Goal: Communication & Community: Participate in discussion

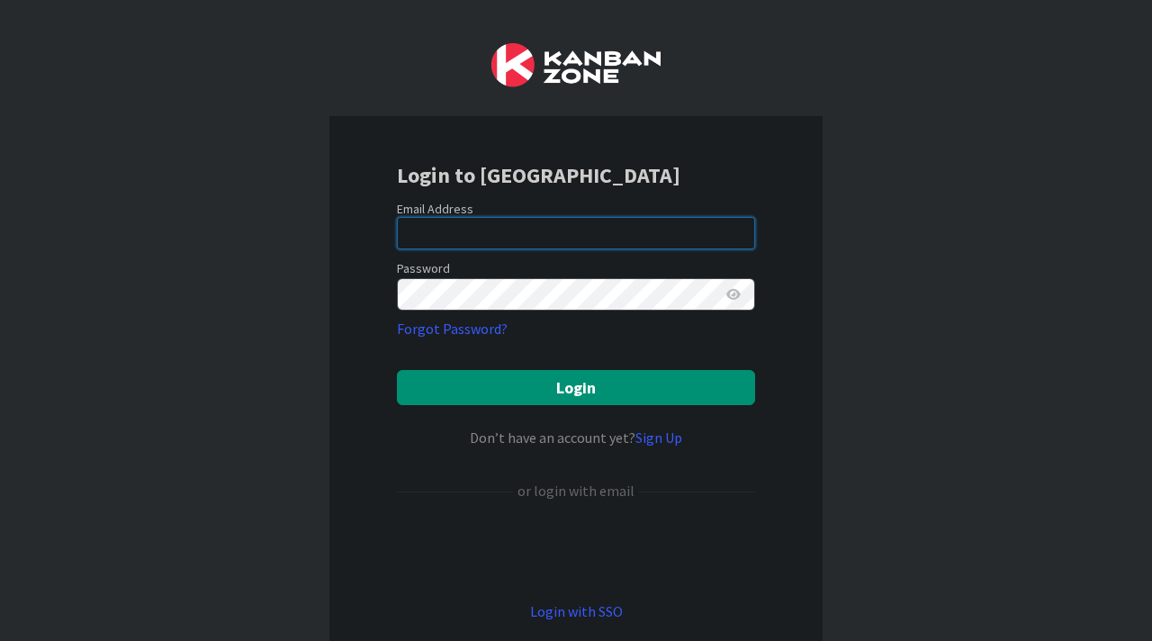
click at [490, 236] on input "email" at bounding box center [576, 233] width 358 height 32
type input "[EMAIL_ADDRESS][PERSON_NAME][DOMAIN_NAME]"
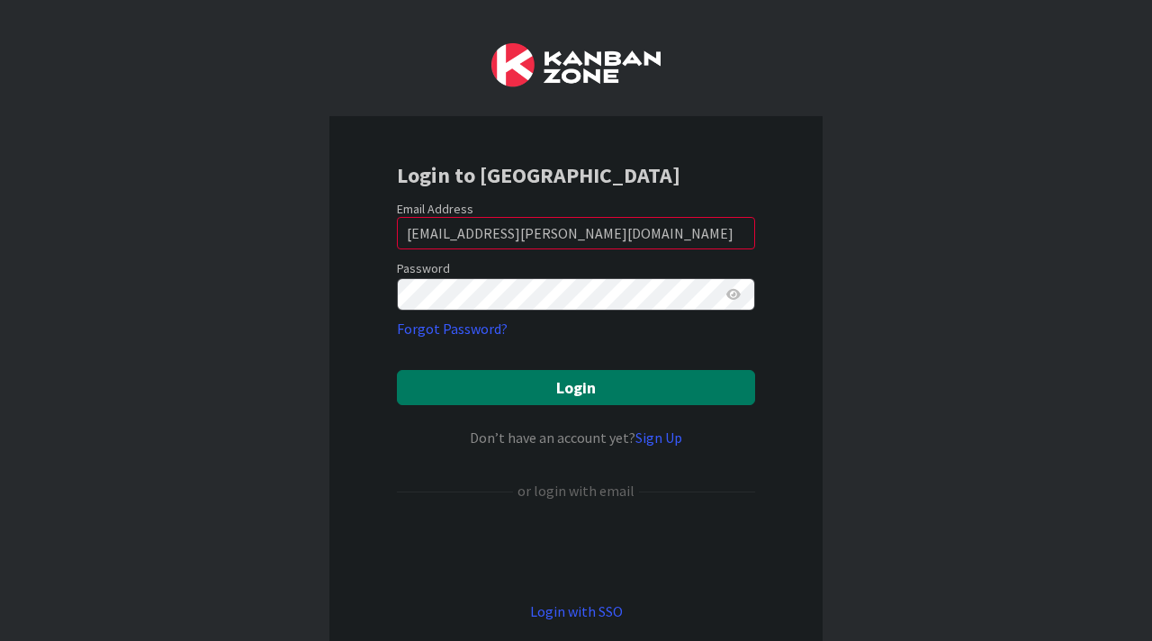
click at [536, 386] on button "Login" at bounding box center [576, 387] width 358 height 35
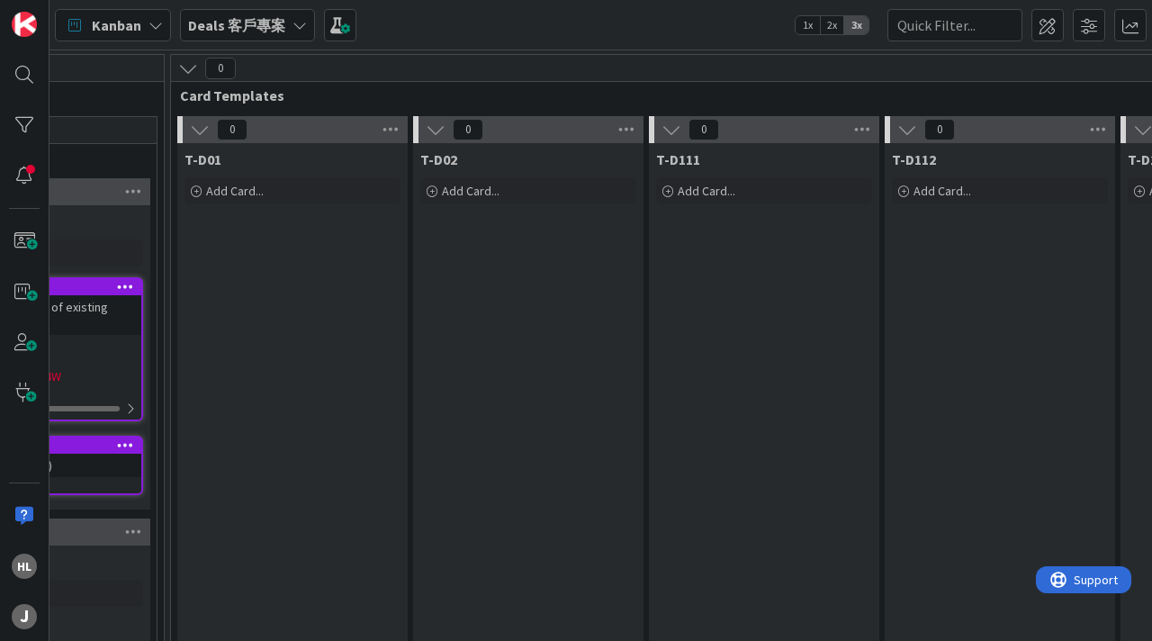
click at [264, 32] on b "Deals 客戶專案" at bounding box center [236, 25] width 97 height 18
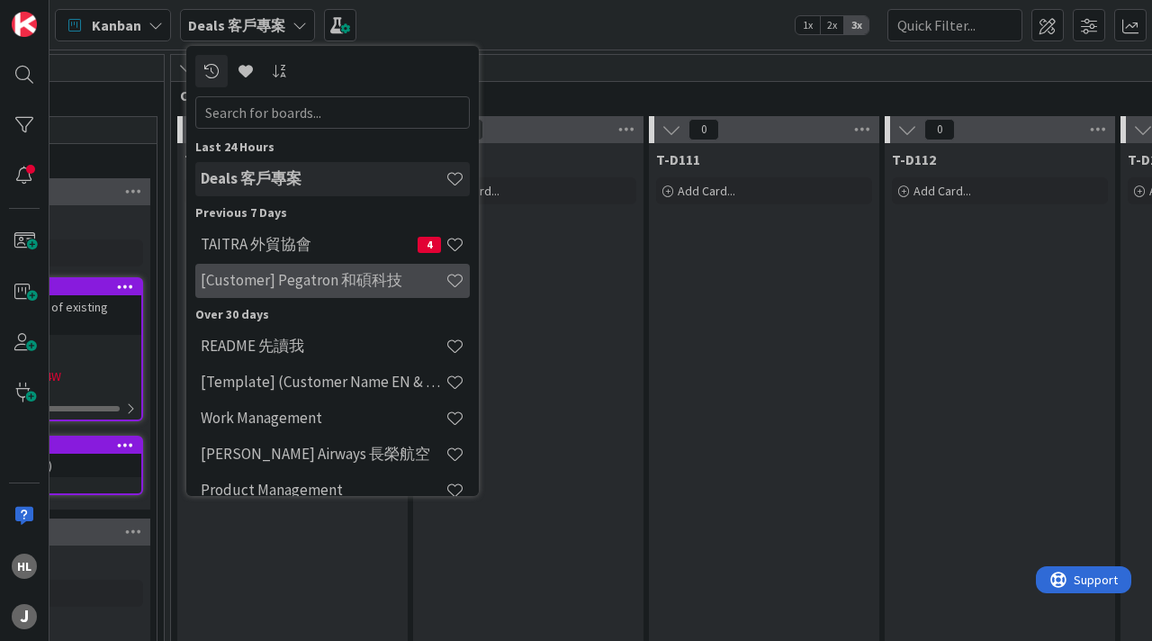
click at [280, 282] on h4 "[Customer] Pegatron 和碩科技" at bounding box center [323, 280] width 245 height 18
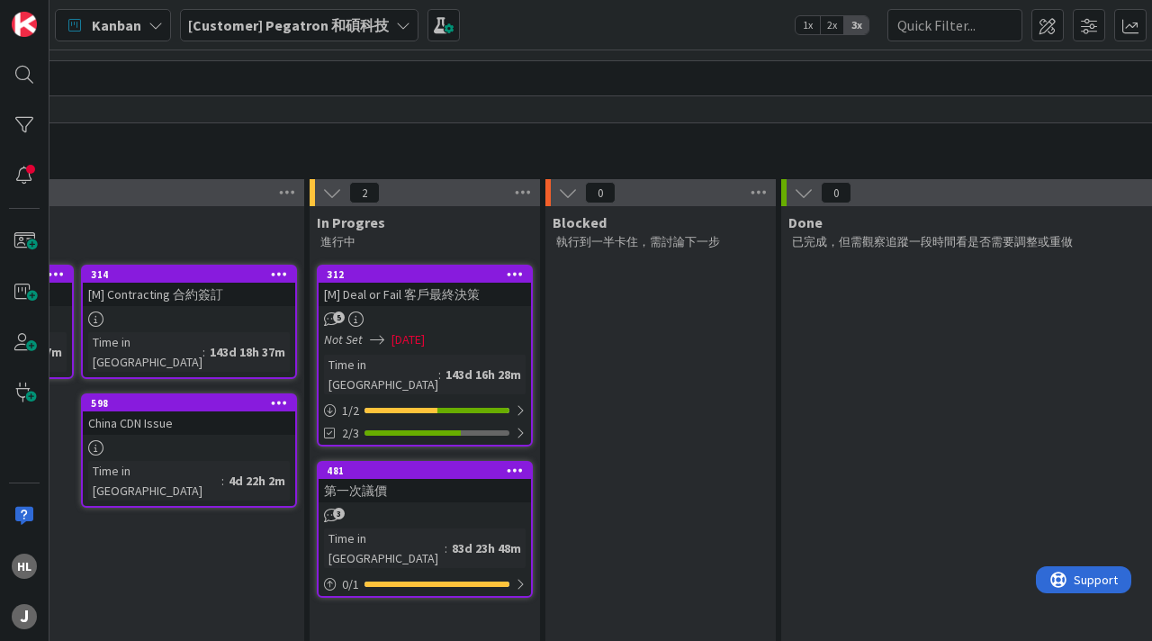
scroll to position [84, 563]
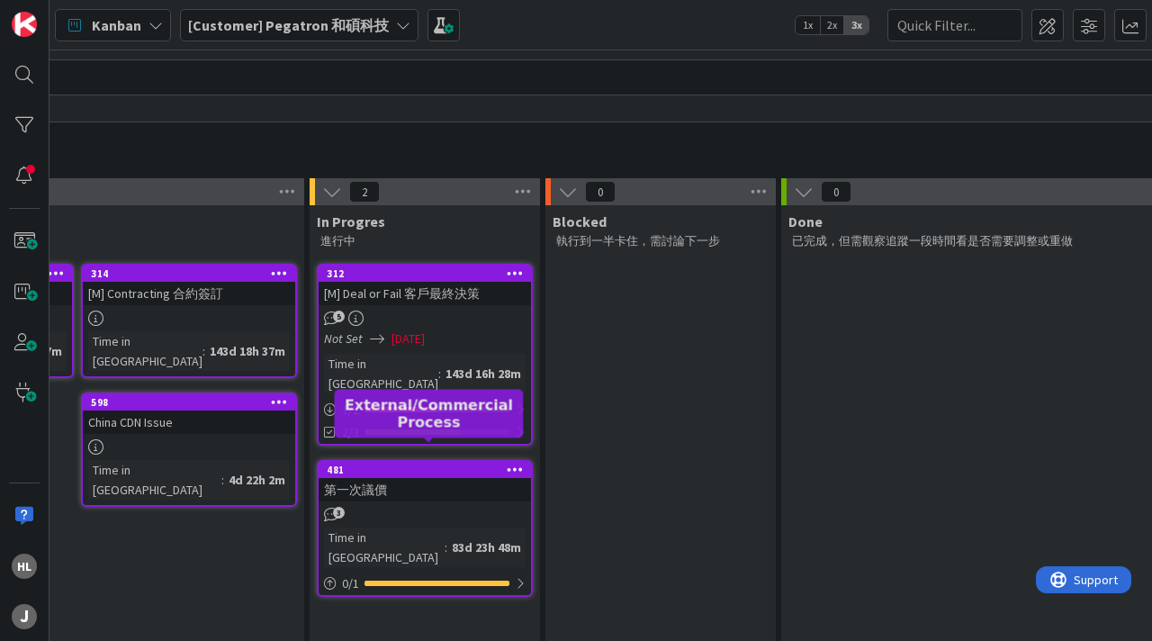
click at [408, 463] on div "481" at bounding box center [429, 469] width 204 height 13
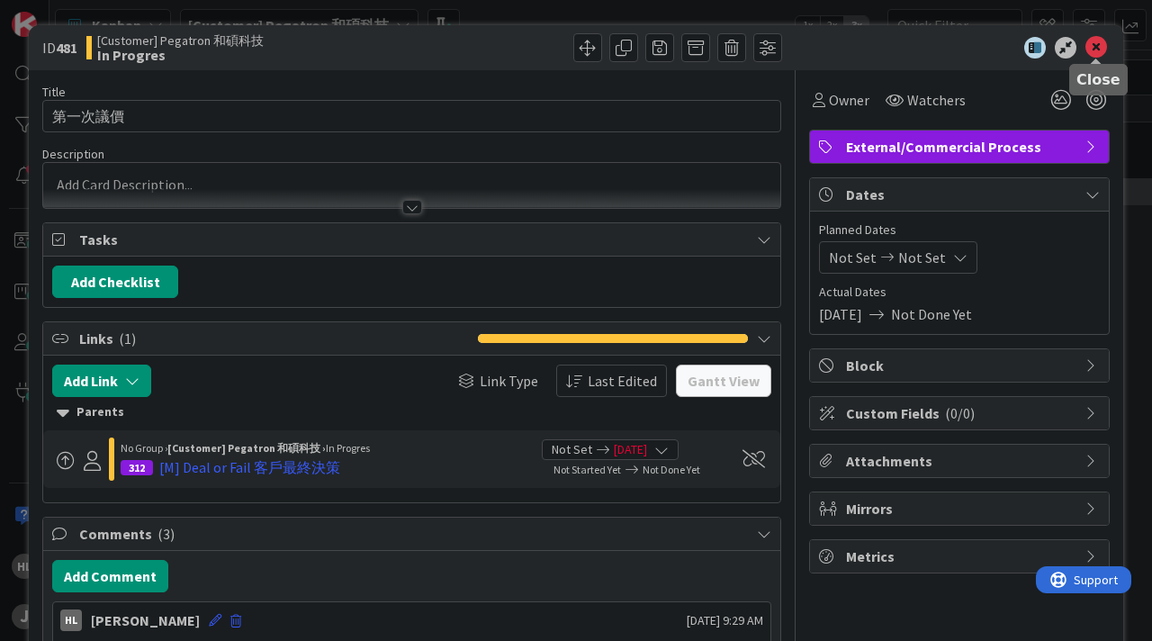
click at [1091, 37] on icon at bounding box center [1096, 48] width 22 height 22
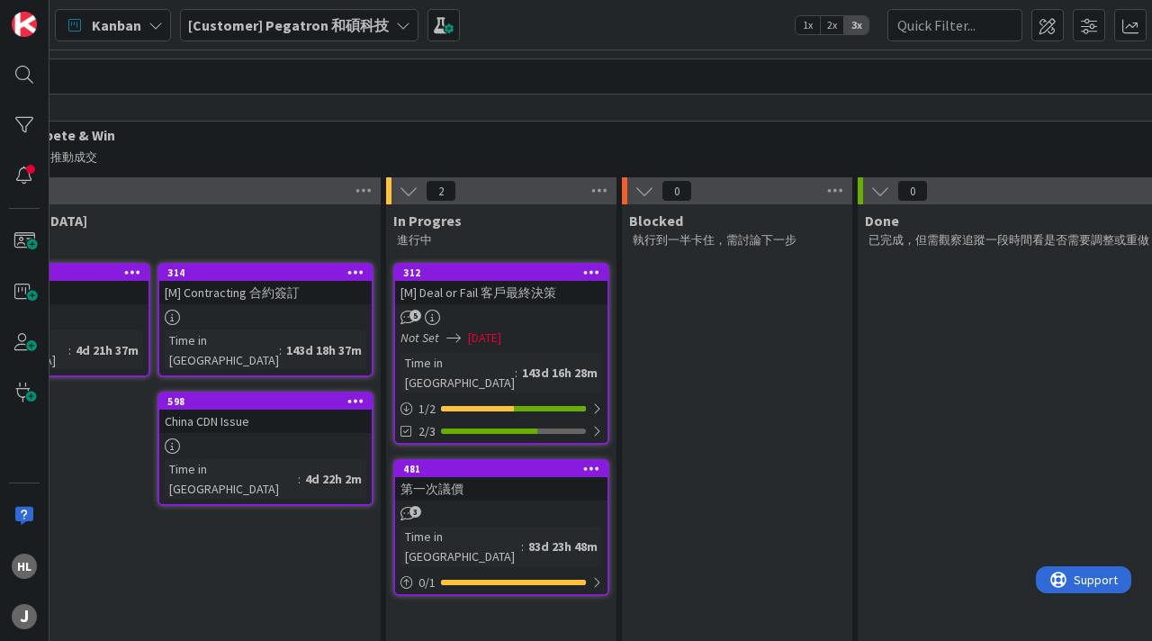
click at [288, 276] on div "314" at bounding box center [269, 272] width 204 height 13
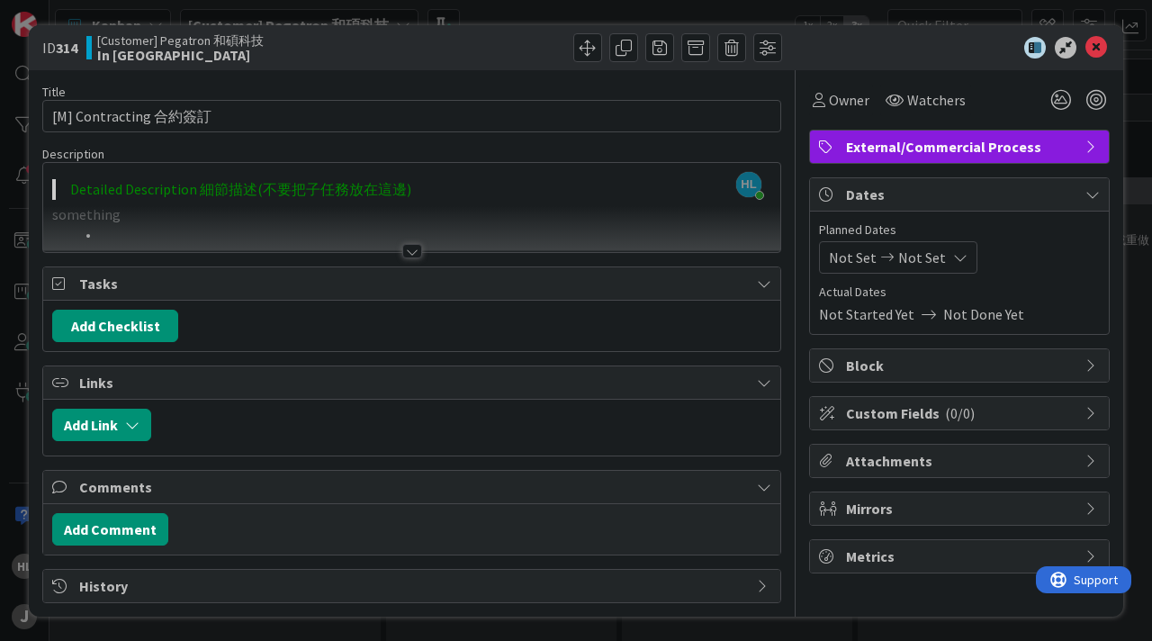
click at [408, 252] on div at bounding box center [412, 251] width 20 height 14
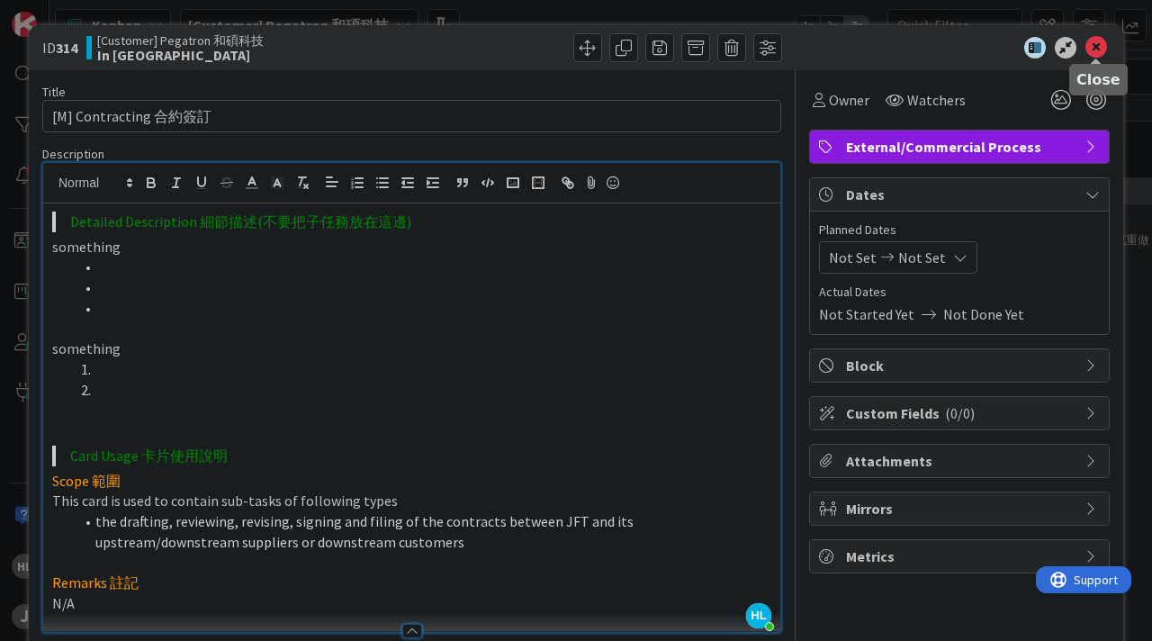
click at [1098, 46] on icon at bounding box center [1096, 48] width 22 height 22
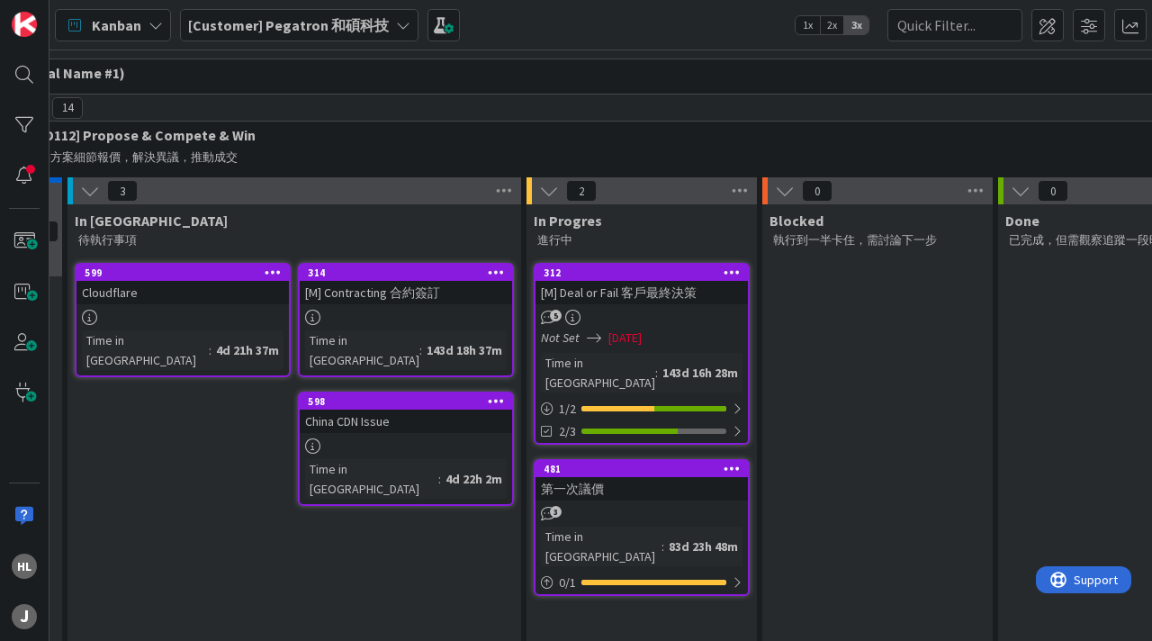
scroll to position [85, 286]
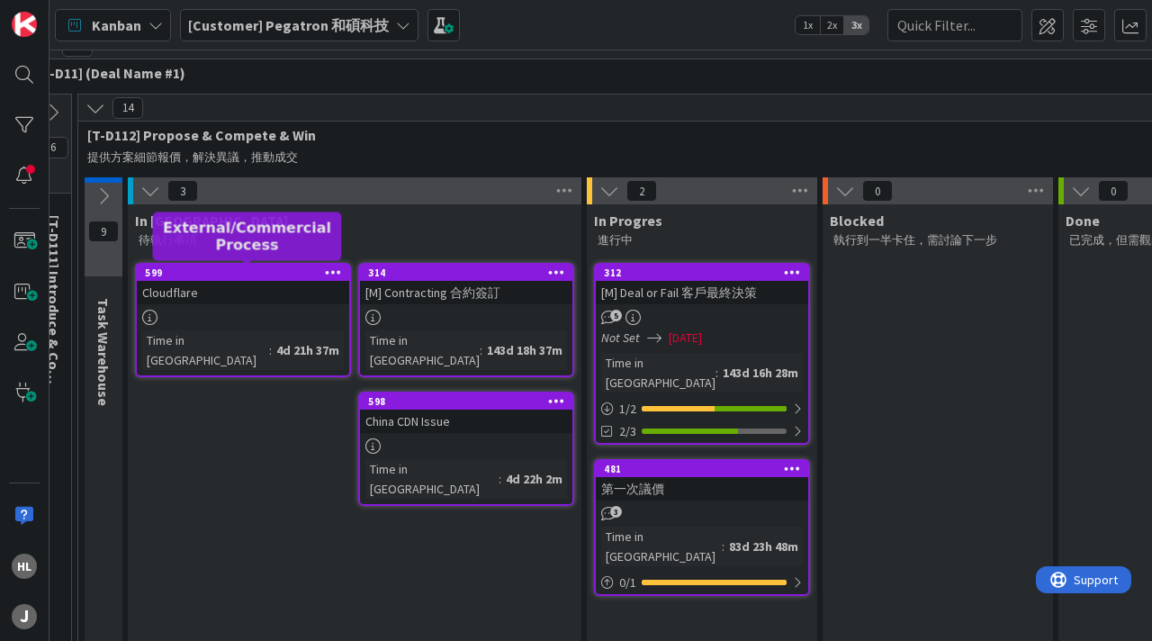
click at [261, 272] on div "599" at bounding box center [247, 272] width 204 height 13
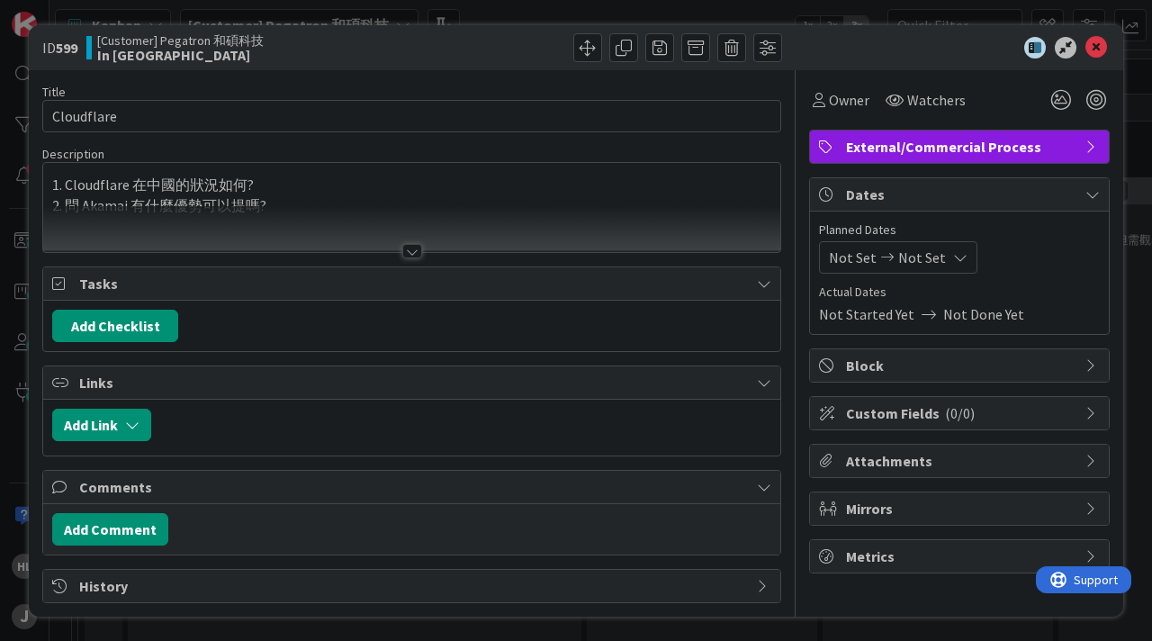
click at [418, 258] on div "Title 10 / 128 Cloudflare Description 1. Cloudflare 在中國的狀況如何? 2. 問 Akamai 有什麼優勢…" at bounding box center [411, 336] width 739 height 533
click at [414, 254] on div at bounding box center [412, 251] width 20 height 14
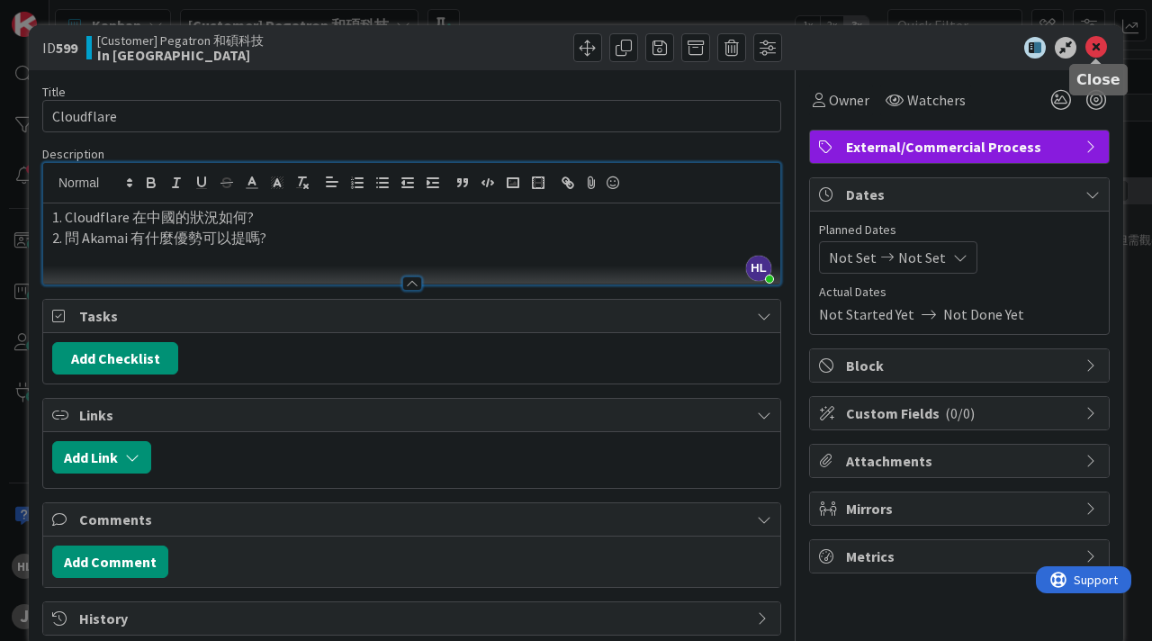
click at [1095, 51] on icon at bounding box center [1096, 48] width 22 height 22
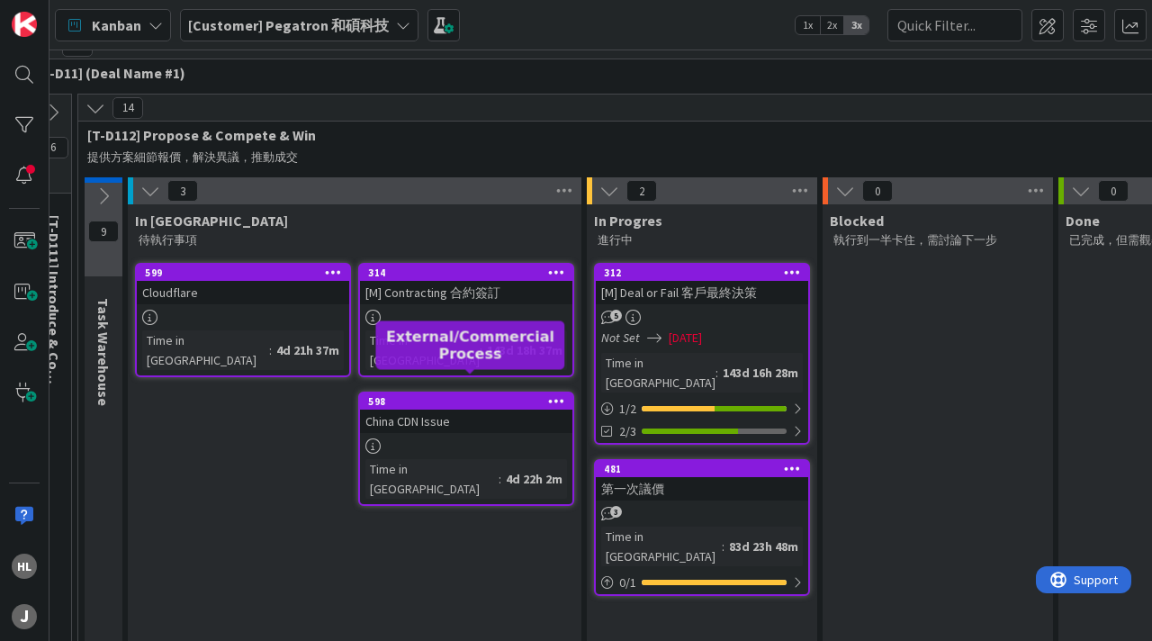
click at [456, 395] on div "598" at bounding box center [470, 401] width 204 height 13
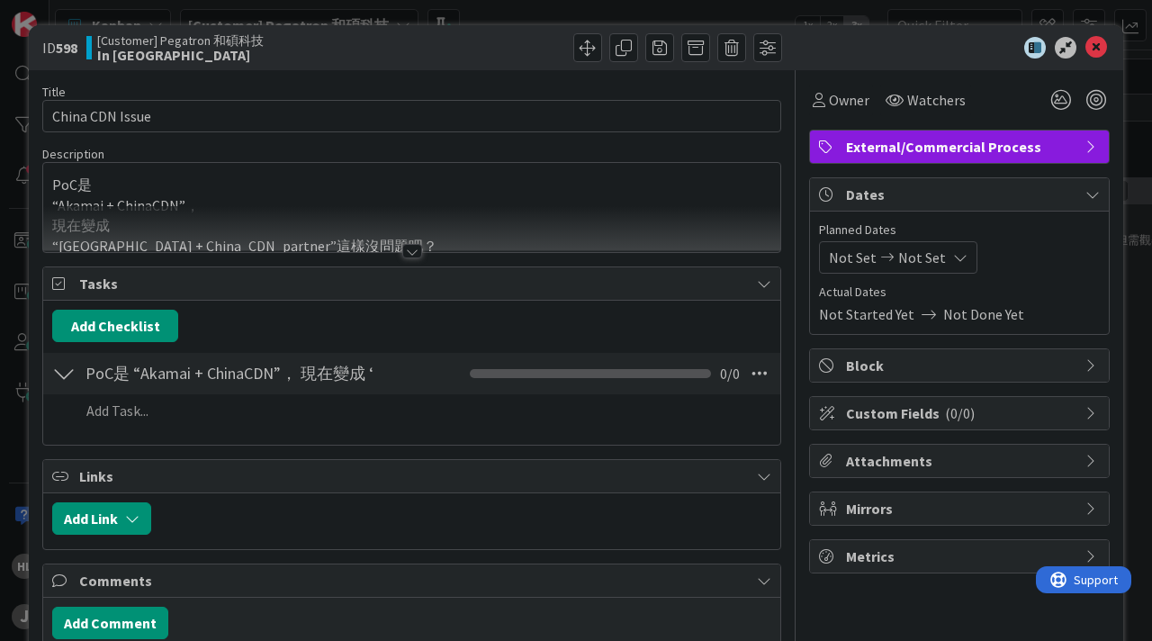
click at [411, 249] on div at bounding box center [412, 251] width 20 height 14
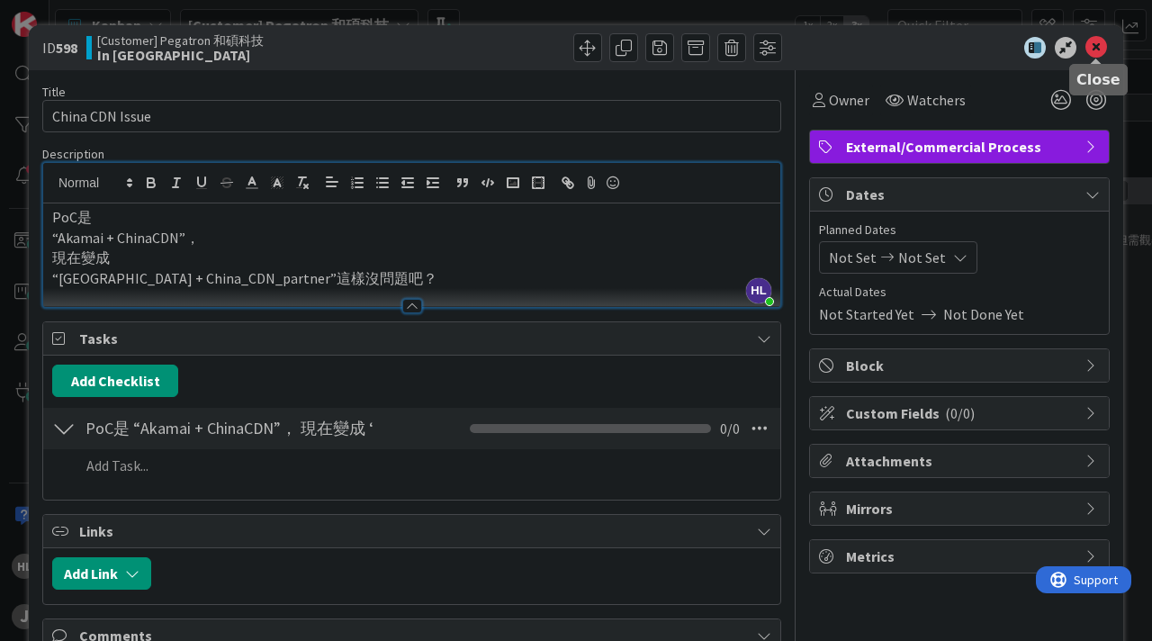
click at [1098, 49] on icon at bounding box center [1096, 48] width 22 height 22
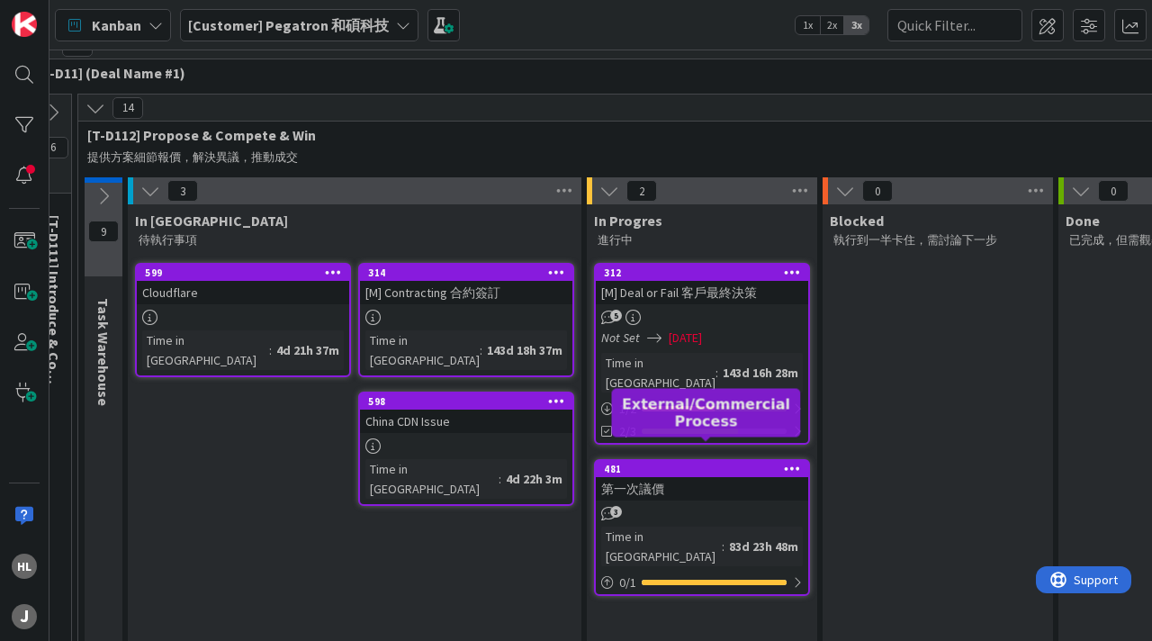
click at [693, 463] on div "481" at bounding box center [706, 469] width 204 height 13
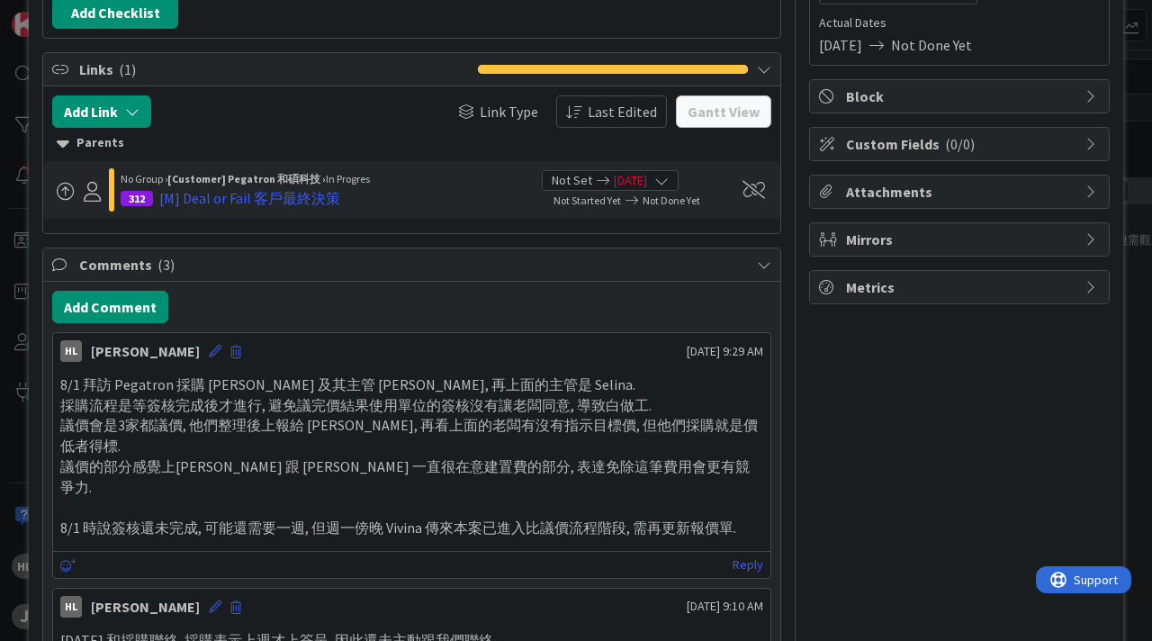
scroll to position [271, 0]
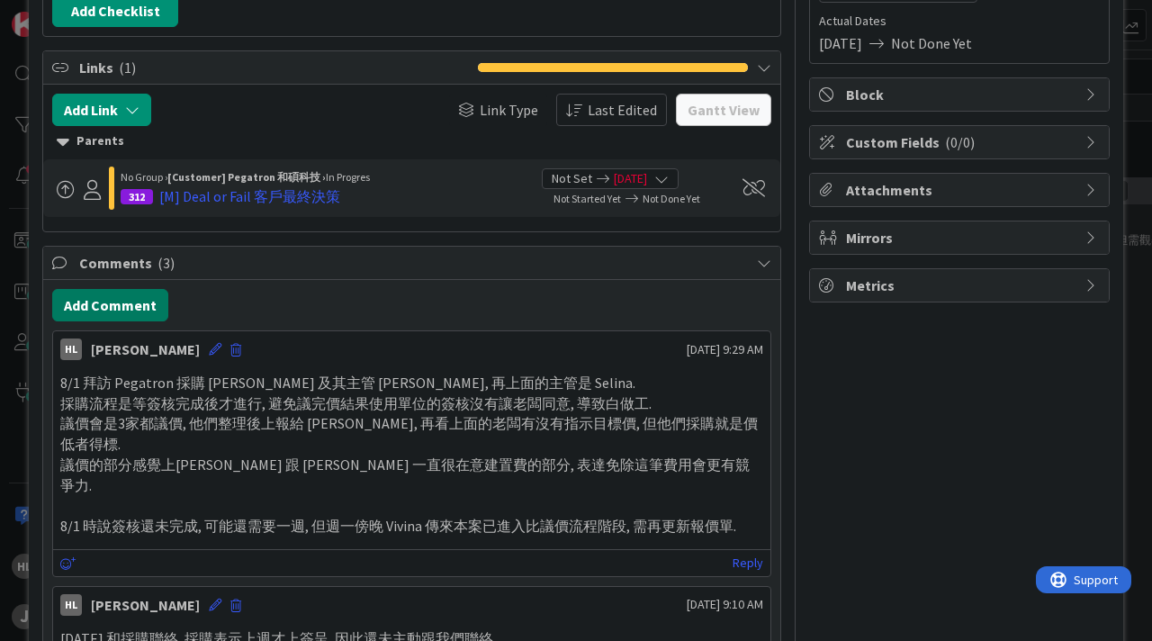
click at [113, 314] on button "Add Comment" at bounding box center [110, 305] width 116 height 32
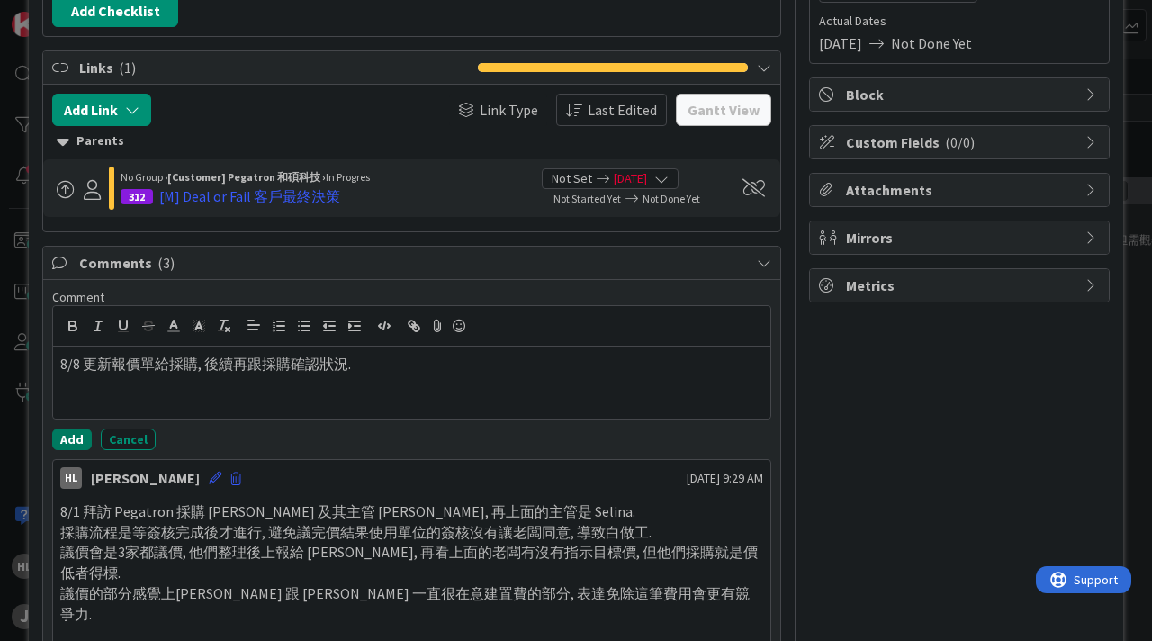
click at [68, 439] on button "Add" at bounding box center [72, 439] width 40 height 22
